Goal: Task Accomplishment & Management: Manage account settings

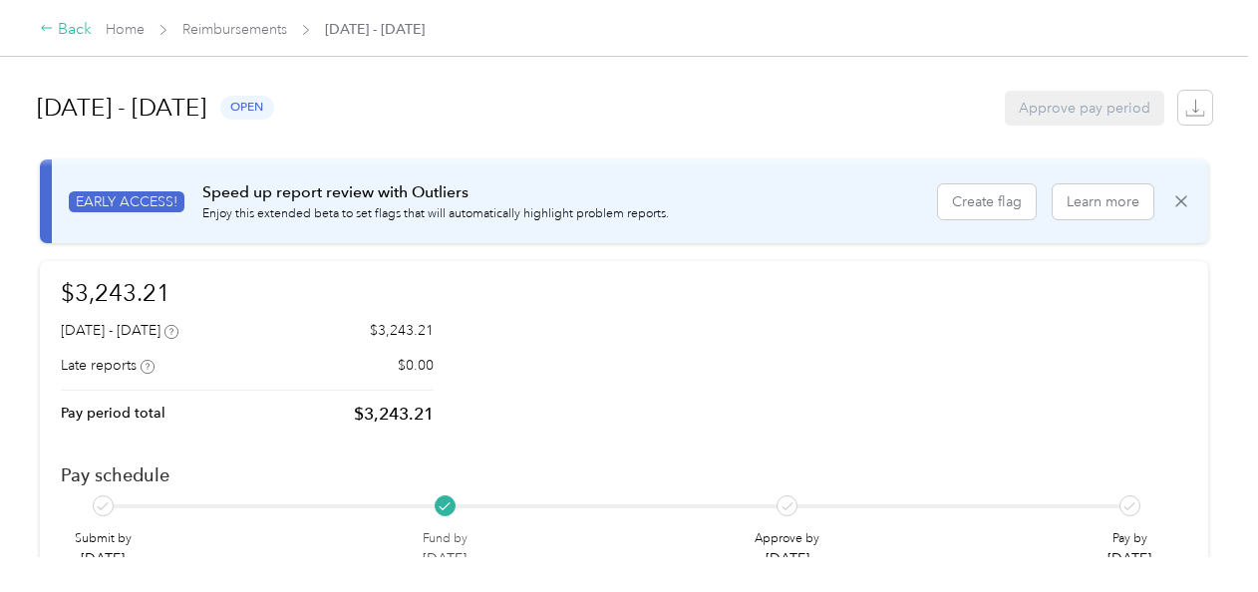
click at [74, 28] on div "Back" at bounding box center [66, 30] width 52 height 24
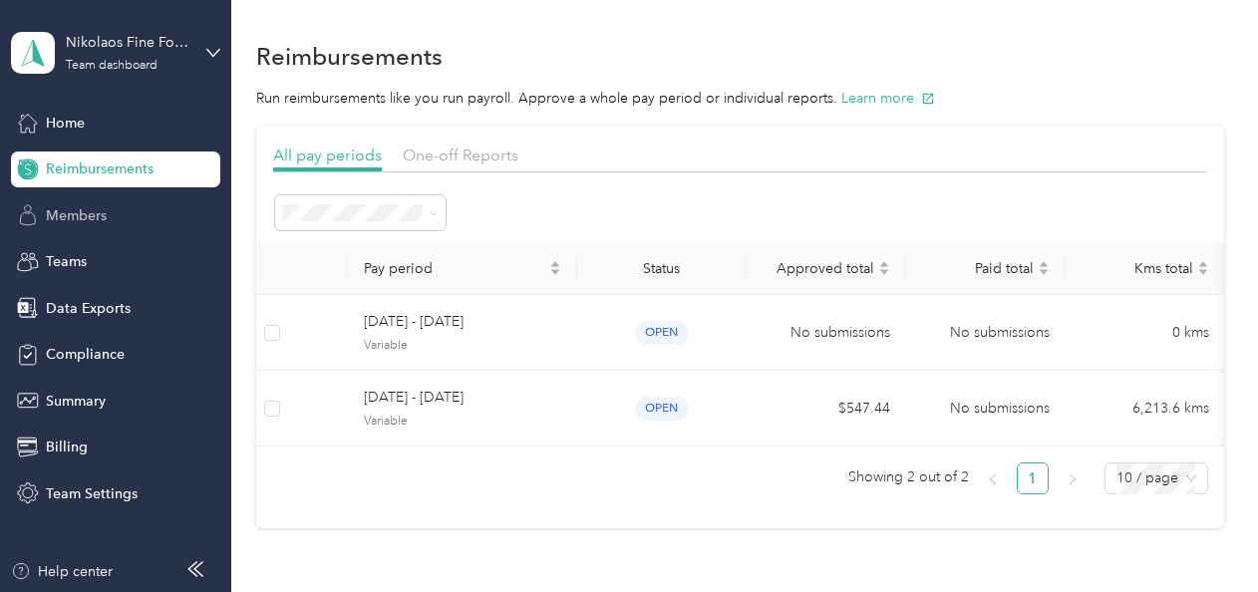
click at [92, 223] on span "Members" at bounding box center [76, 215] width 61 height 21
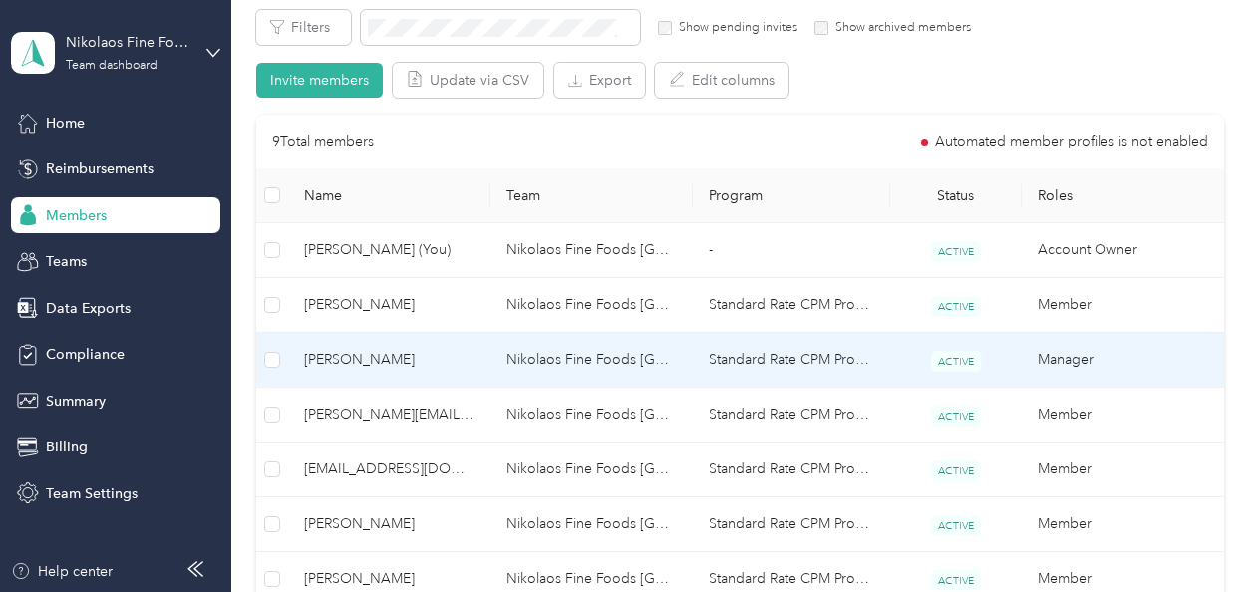
scroll to position [309, 0]
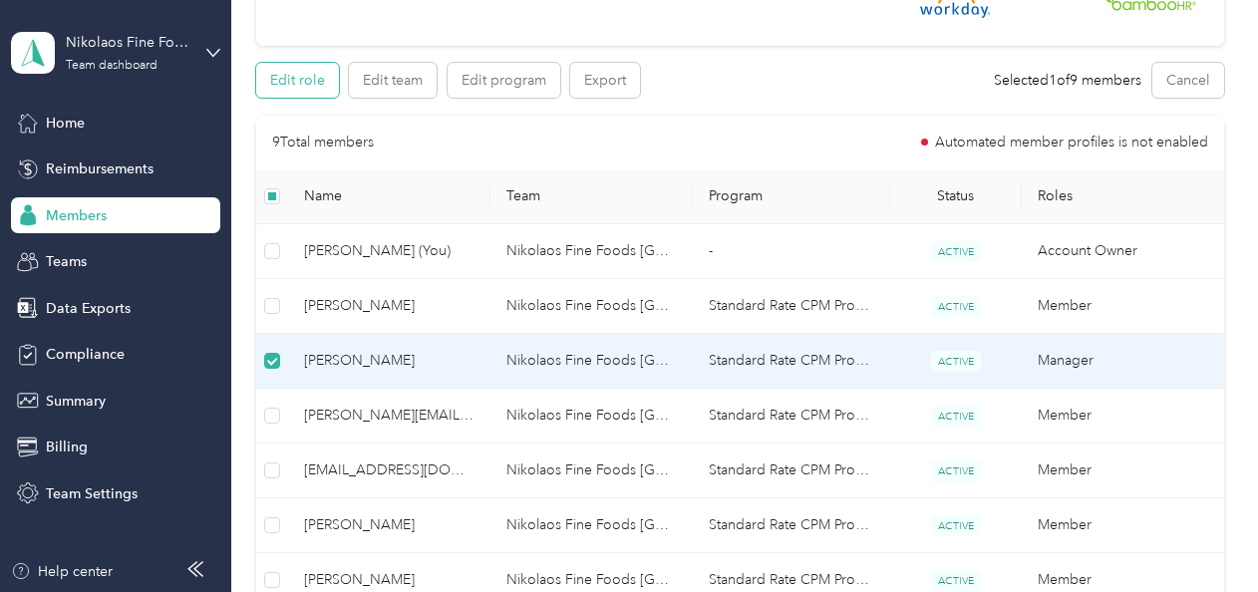
click at [304, 78] on button "Edit role" at bounding box center [297, 80] width 83 height 35
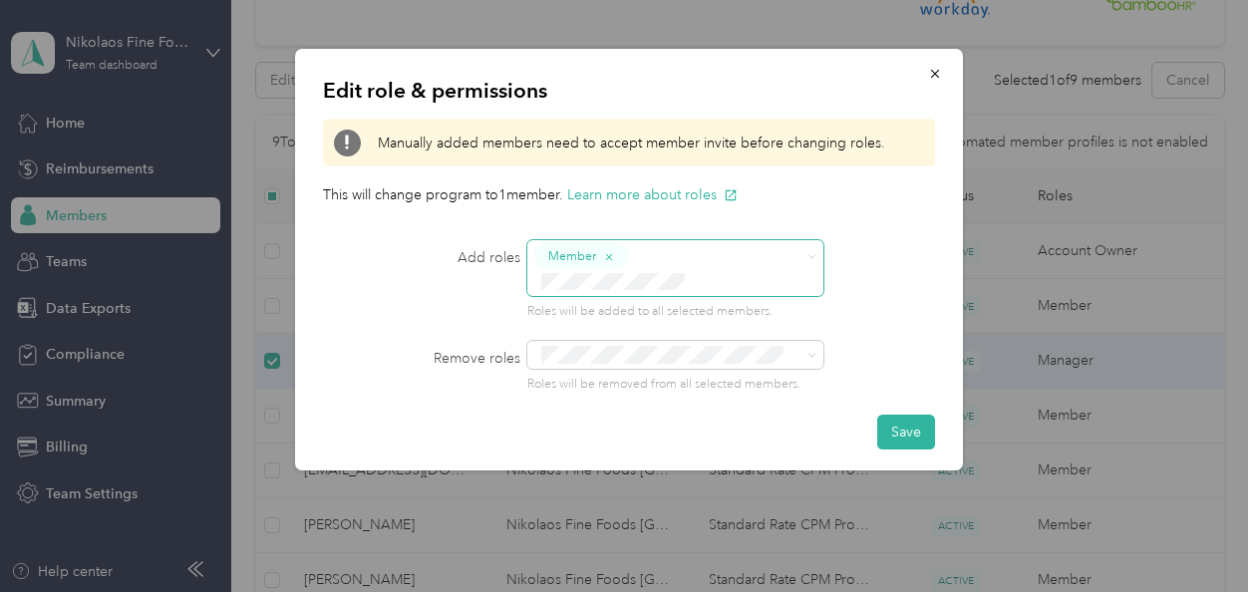
click at [612, 255] on icon "button" at bounding box center [609, 257] width 12 height 12
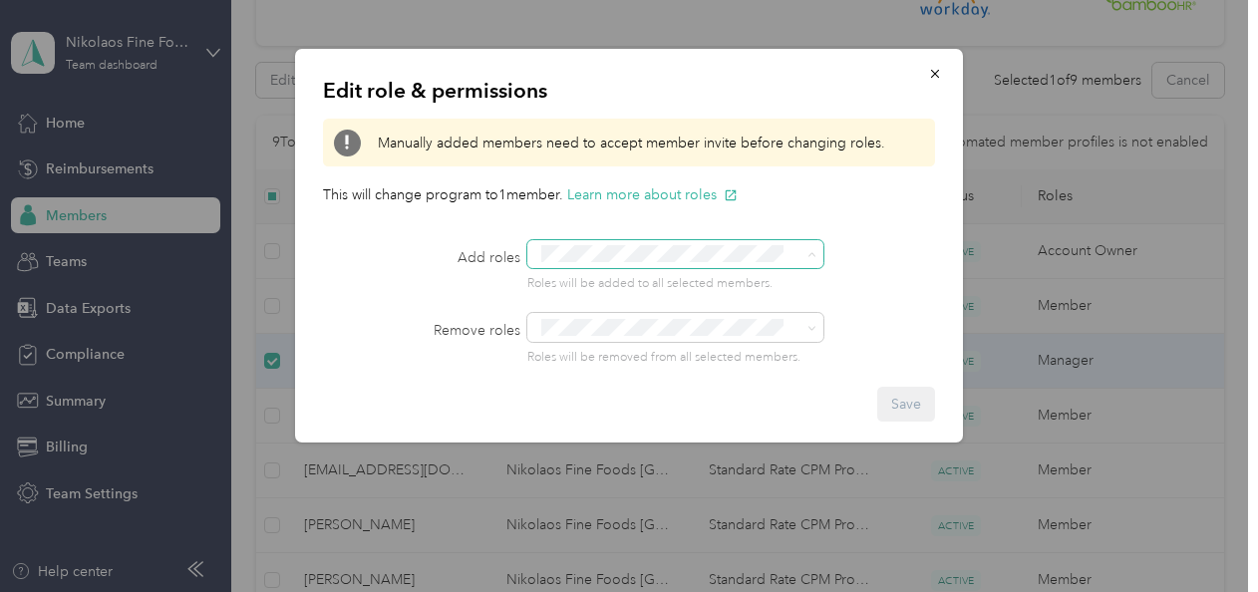
click at [662, 452] on li "Super Admin" at bounding box center [675, 443] width 297 height 39
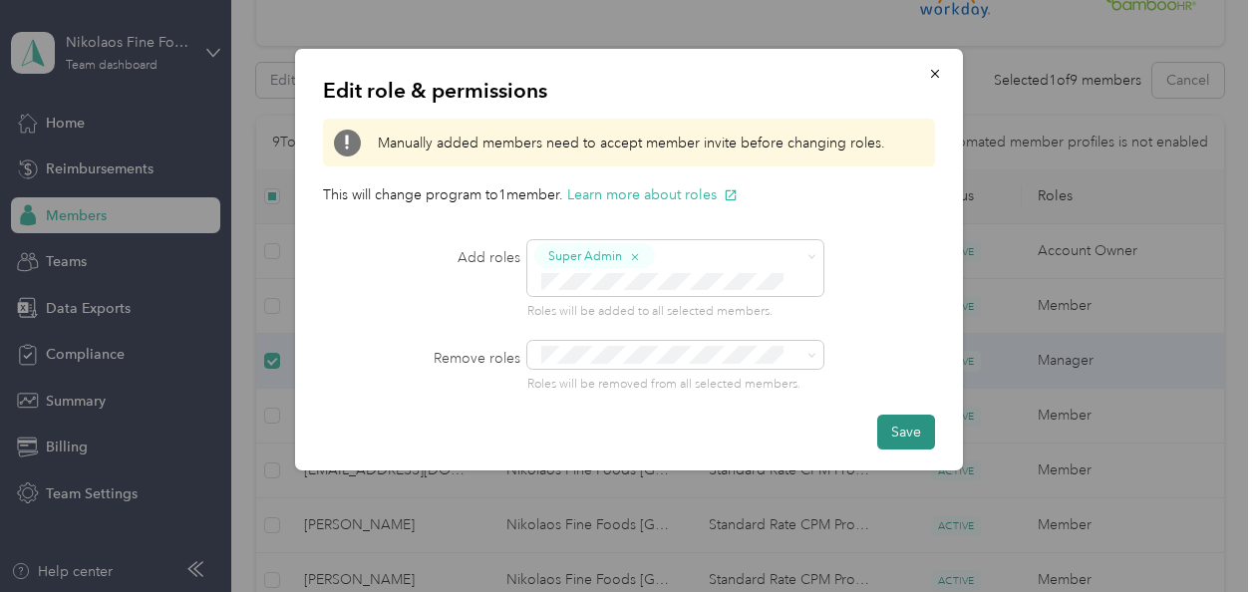
click at [915, 433] on button "Save" at bounding box center [906, 432] width 58 height 35
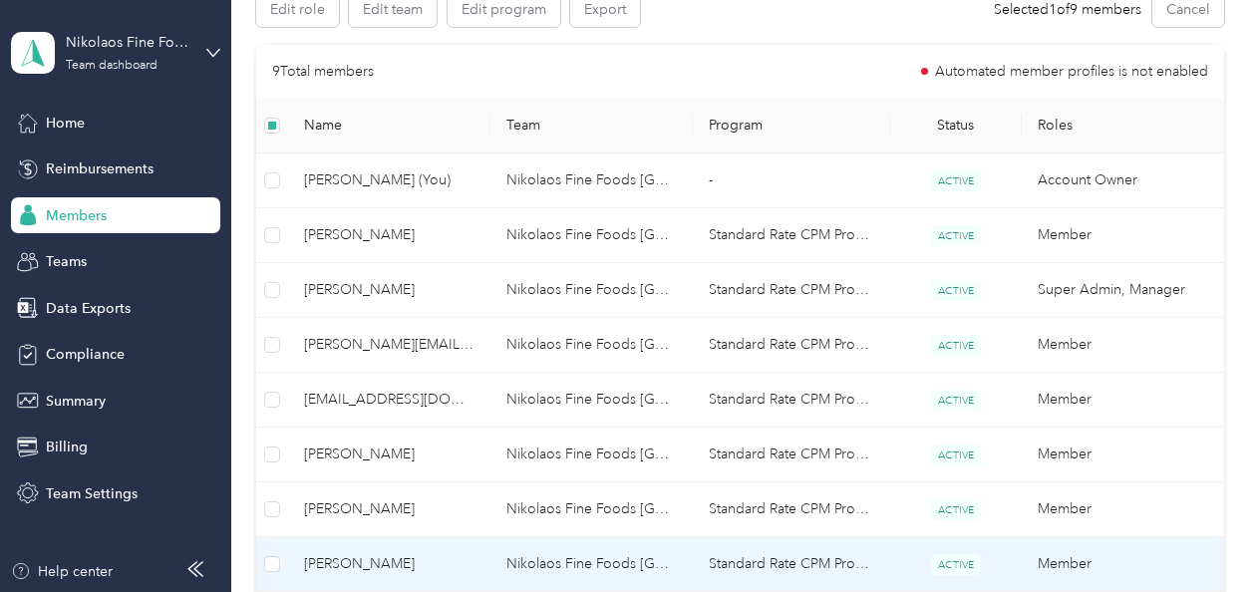
scroll to position [365, 0]
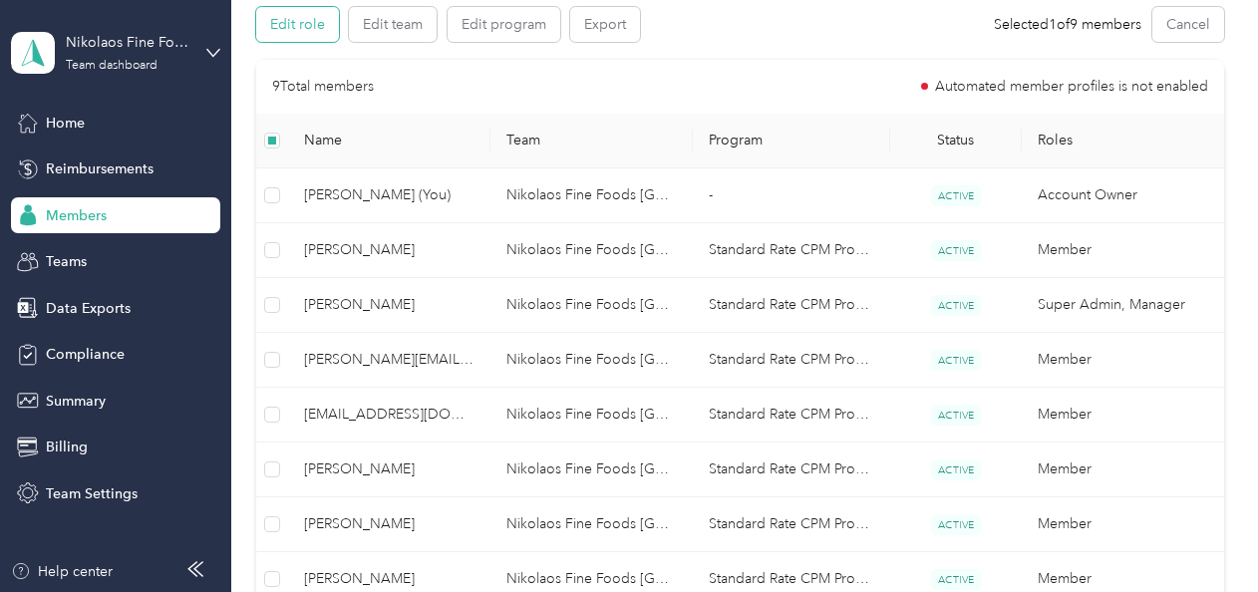
click at [315, 24] on button "Edit role" at bounding box center [297, 24] width 83 height 35
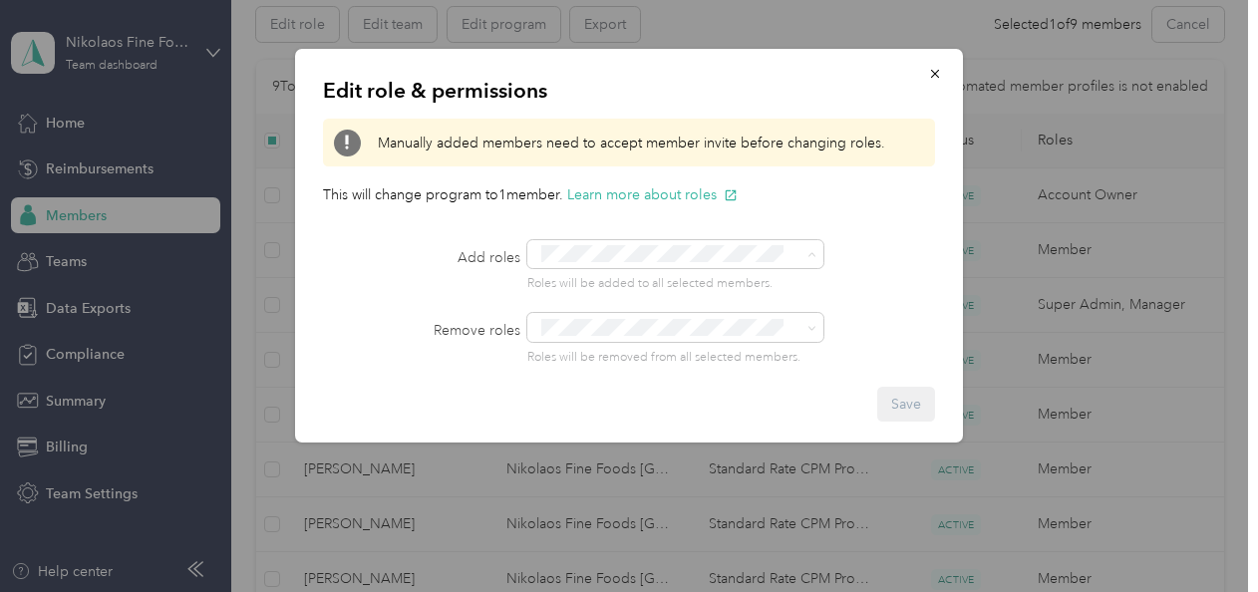
click at [602, 328] on span "Reviewer" at bounding box center [580, 328] width 50 height 18
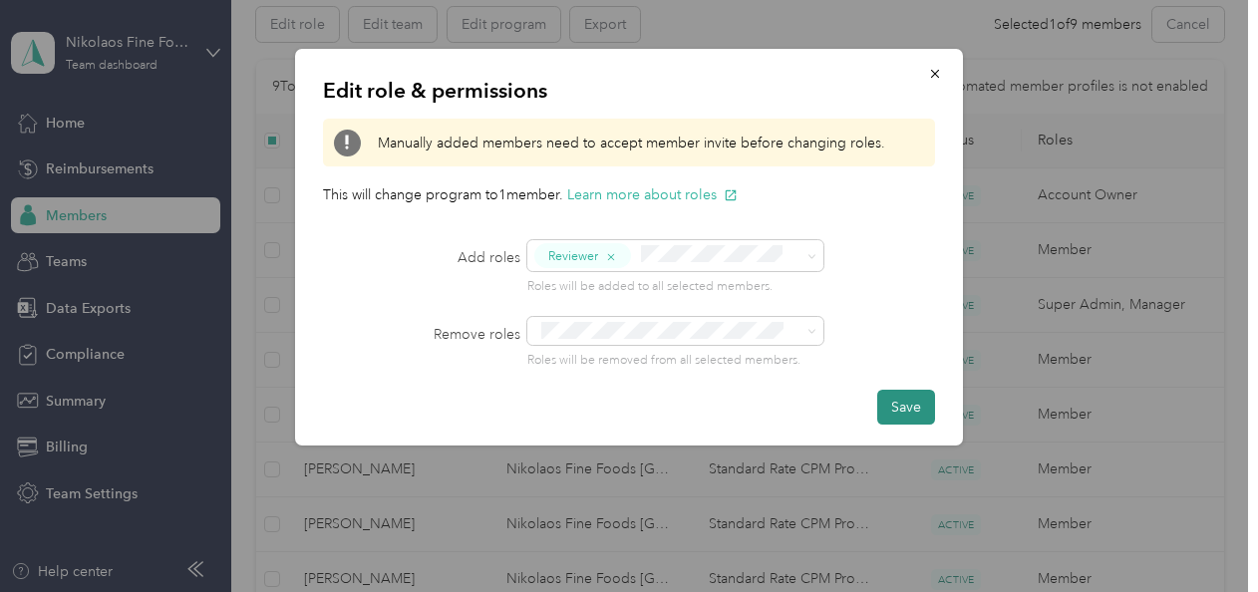
click at [905, 412] on button "Save" at bounding box center [906, 407] width 58 height 35
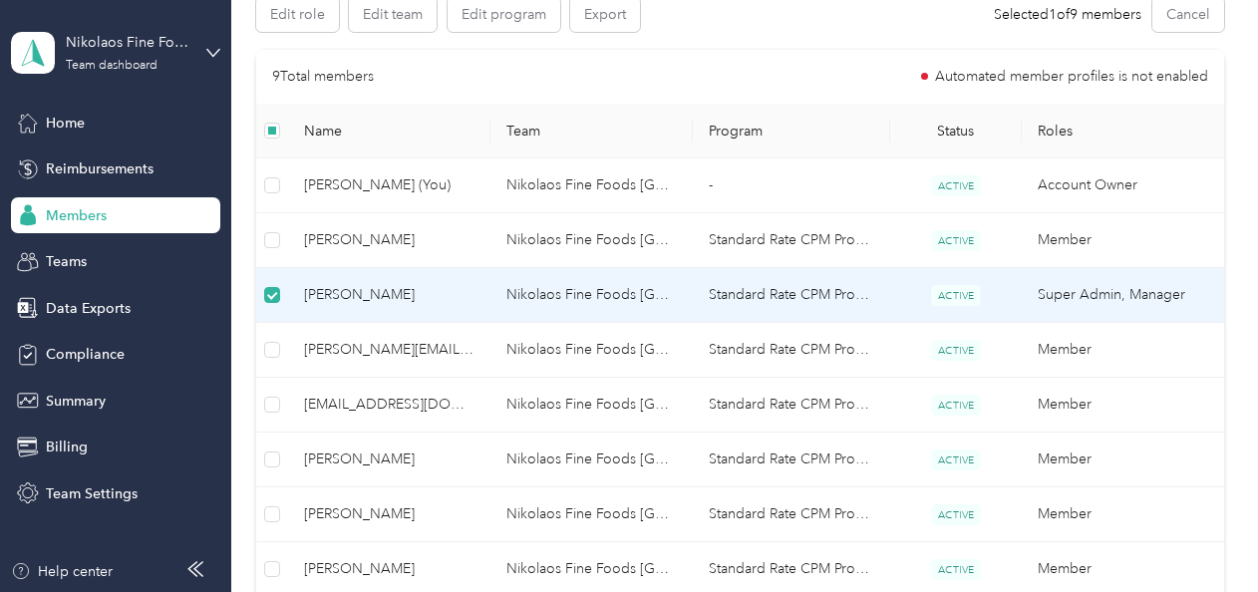
scroll to position [321, 0]
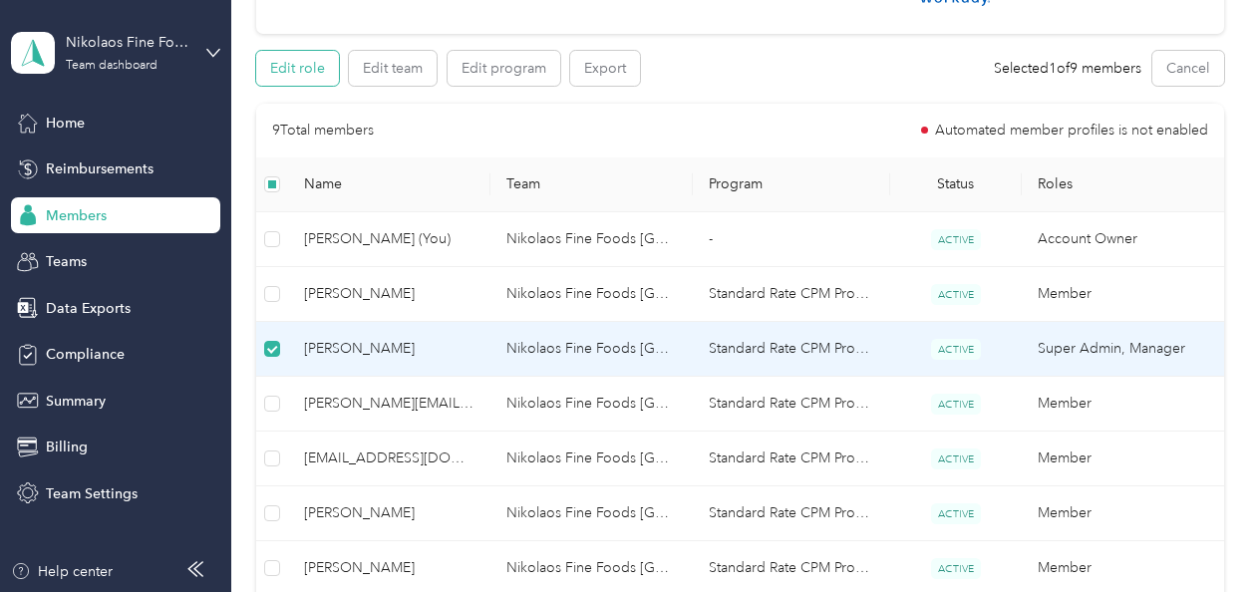
click at [287, 82] on button "Edit role" at bounding box center [297, 68] width 83 height 35
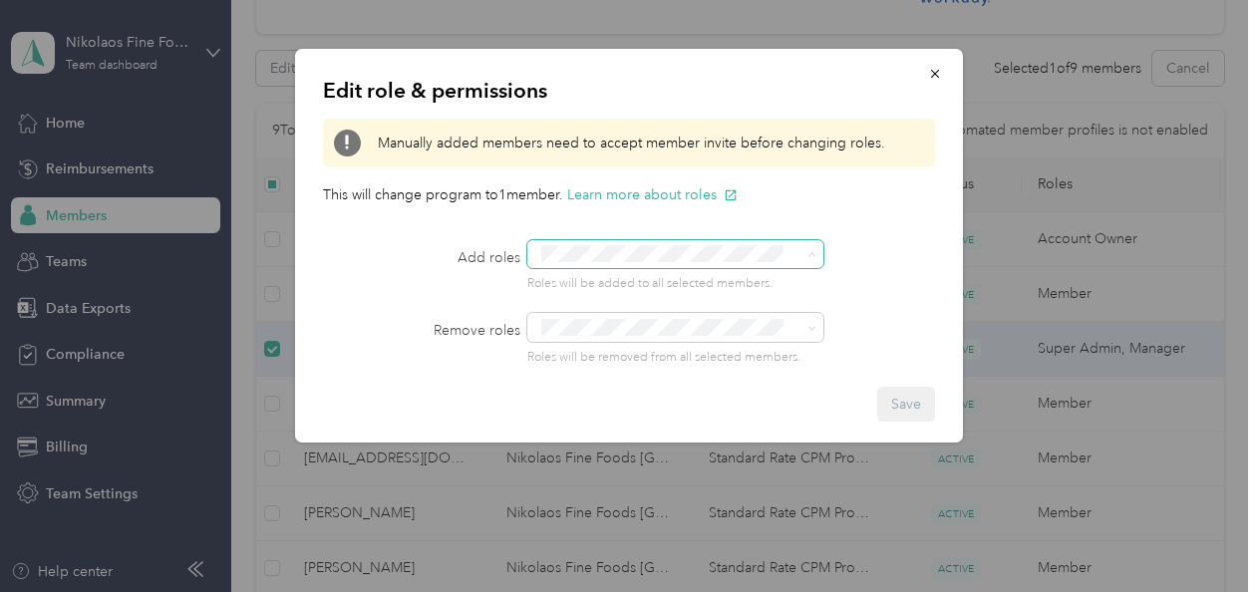
click at [850, 315] on div at bounding box center [705, 327] width 357 height 28
click at [1030, 231] on div "Edit role & permissions Manually added members need to accept member invite bef…" at bounding box center [963, 249] width 668 height 400
click at [929, 74] on icon "button" at bounding box center [935, 74] width 14 height 14
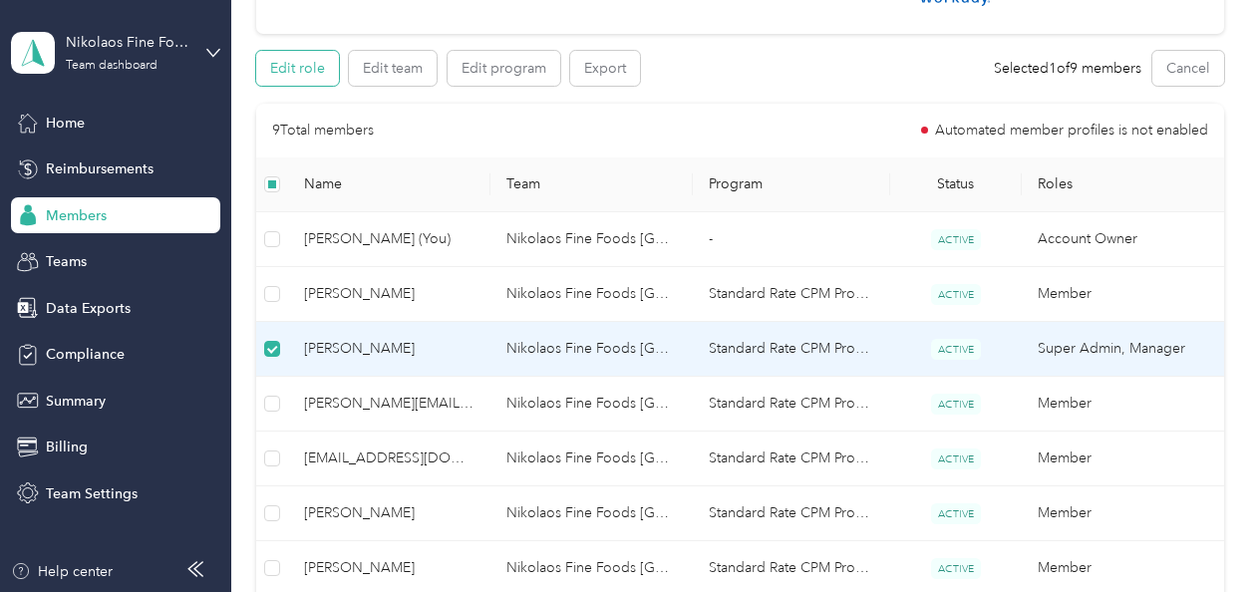
click at [273, 67] on button "Edit role" at bounding box center [297, 68] width 83 height 35
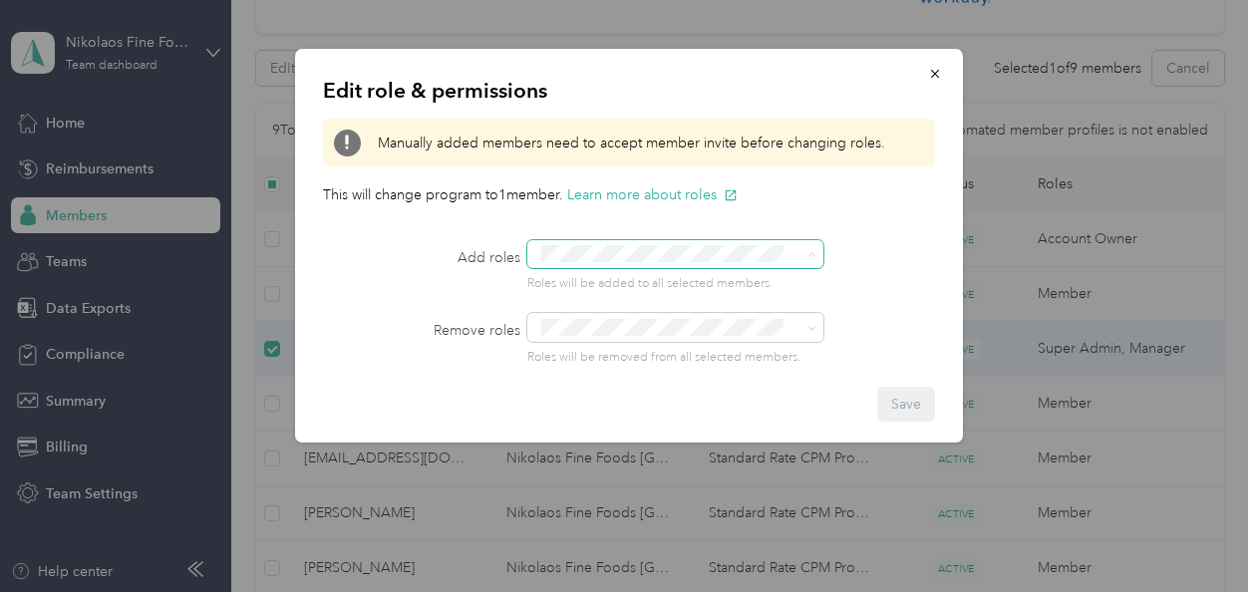
click at [869, 205] on div "Edit role & permissions Manually added members need to accept member invite bef…" at bounding box center [629, 246] width 668 height 394
